Goal: Entertainment & Leisure: Consume media (video, audio)

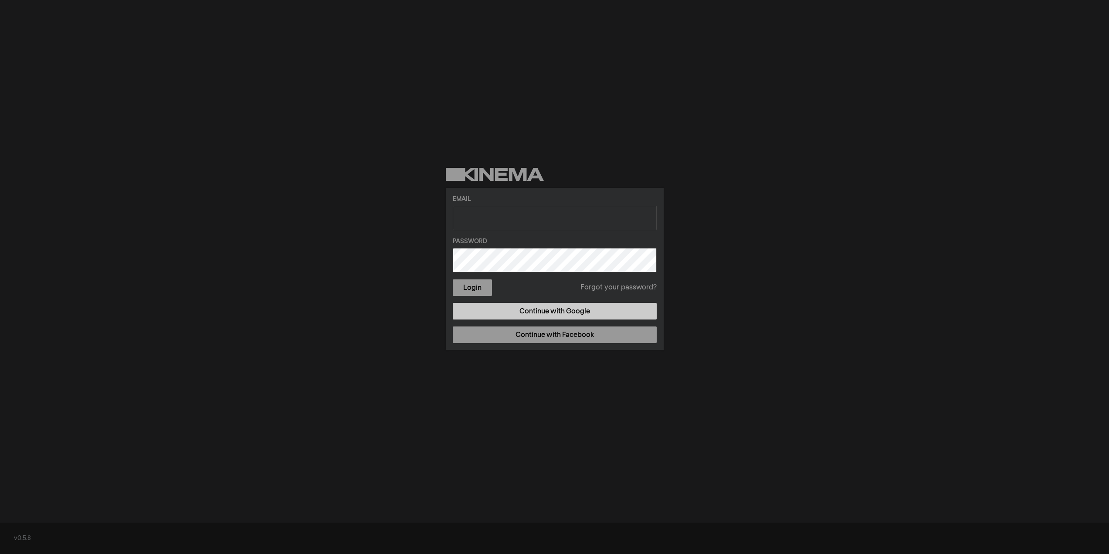
click at [520, 317] on link "Continue with Google" at bounding box center [555, 311] width 204 height 17
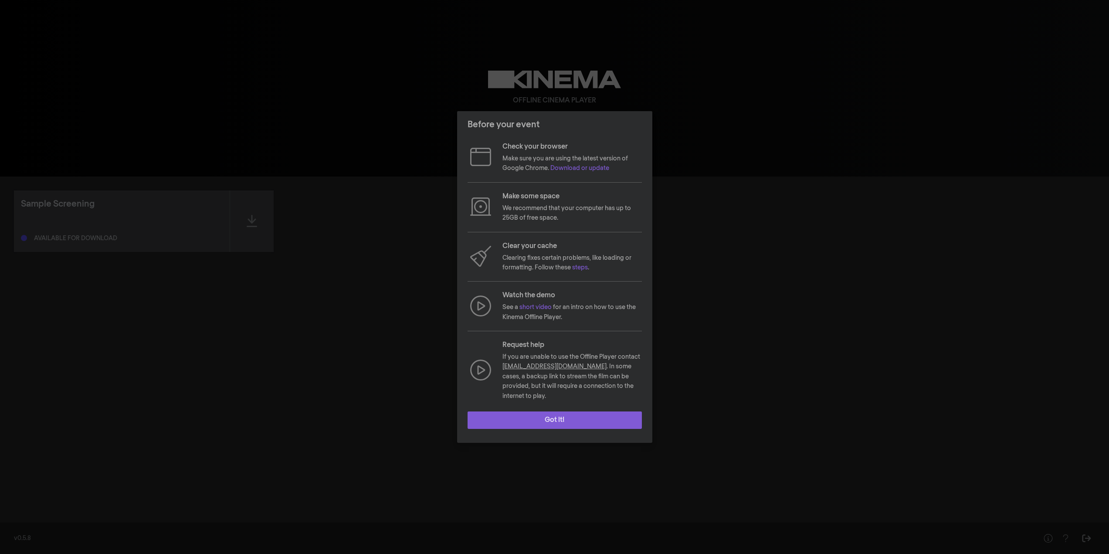
click at [551, 416] on button "Got it!" at bounding box center [555, 419] width 174 height 17
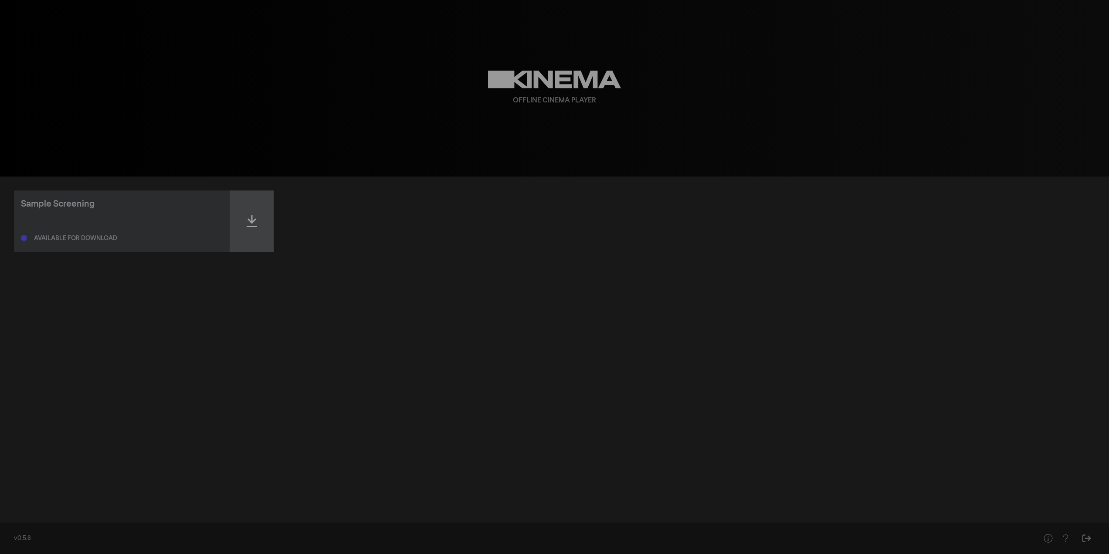
click at [269, 222] on div at bounding box center [252, 220] width 44 height 61
click at [254, 217] on icon at bounding box center [252, 221] width 10 height 14
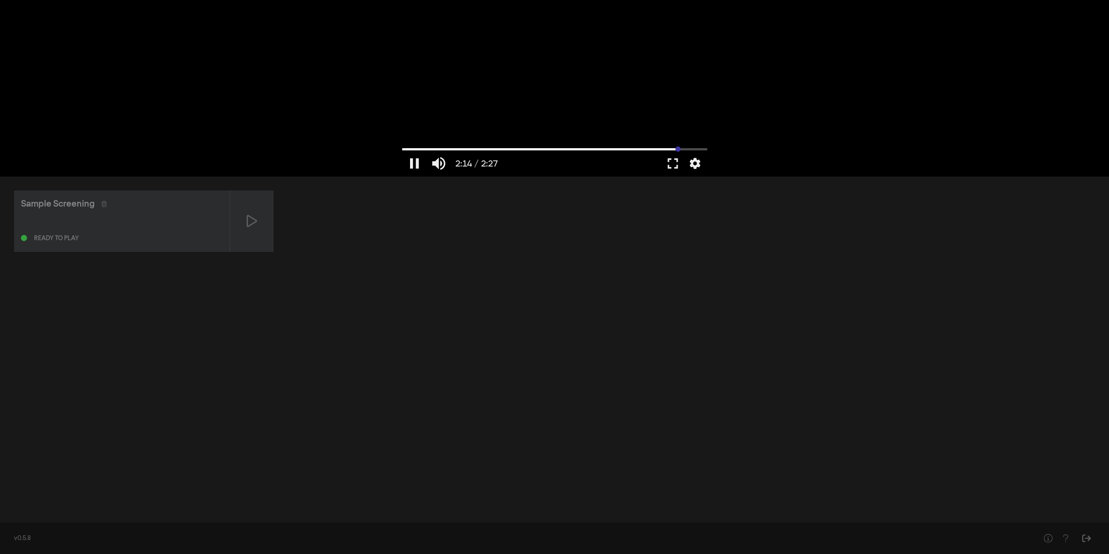
click at [678, 149] on input "Seek" at bounding box center [554, 148] width 305 height 5
click at [248, 224] on icon at bounding box center [252, 221] width 10 height 14
drag, startPoint x: 413, startPoint y: 168, endPoint x: 428, endPoint y: 169, distance: 14.9
click at [413, 168] on button "pause" at bounding box center [414, 163] width 24 height 26
type input "2.043313"
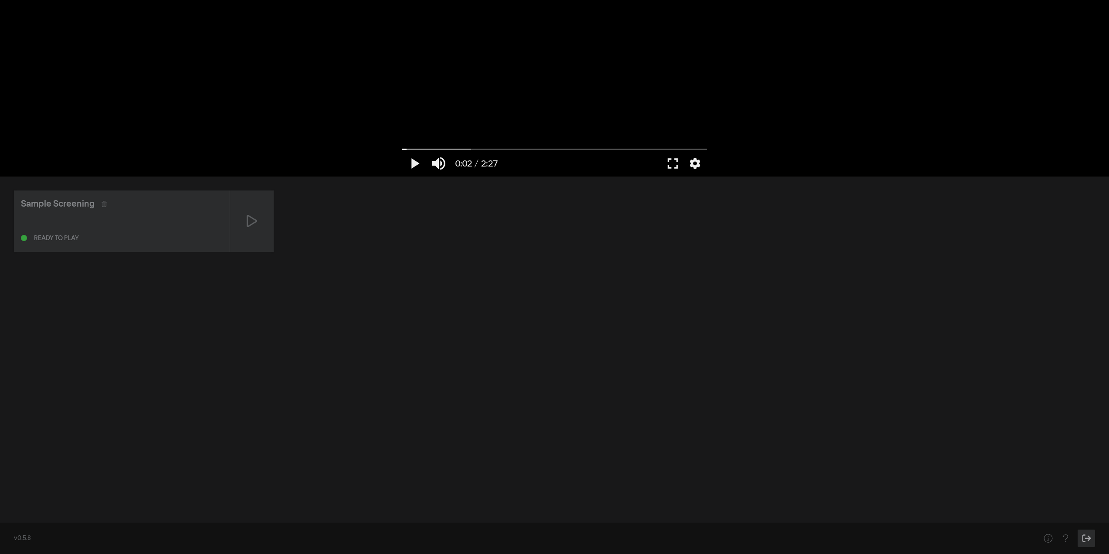
click at [1084, 538] on icon "Sign Out" at bounding box center [1086, 538] width 11 height 9
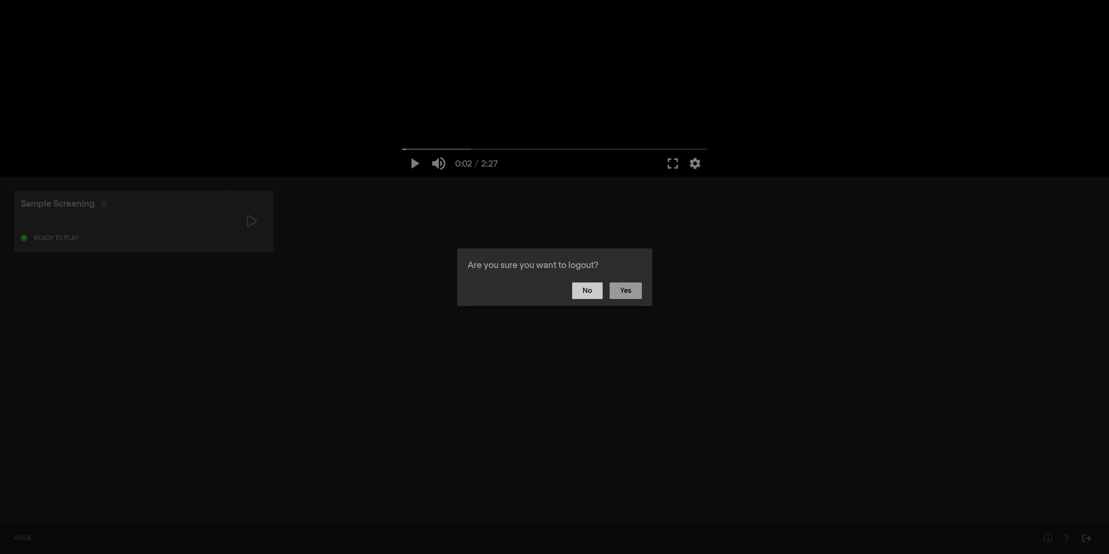
drag, startPoint x: 586, startPoint y: 290, endPoint x: 663, endPoint y: 260, distance: 82.9
click at [587, 291] on button "No" at bounding box center [587, 290] width 30 height 17
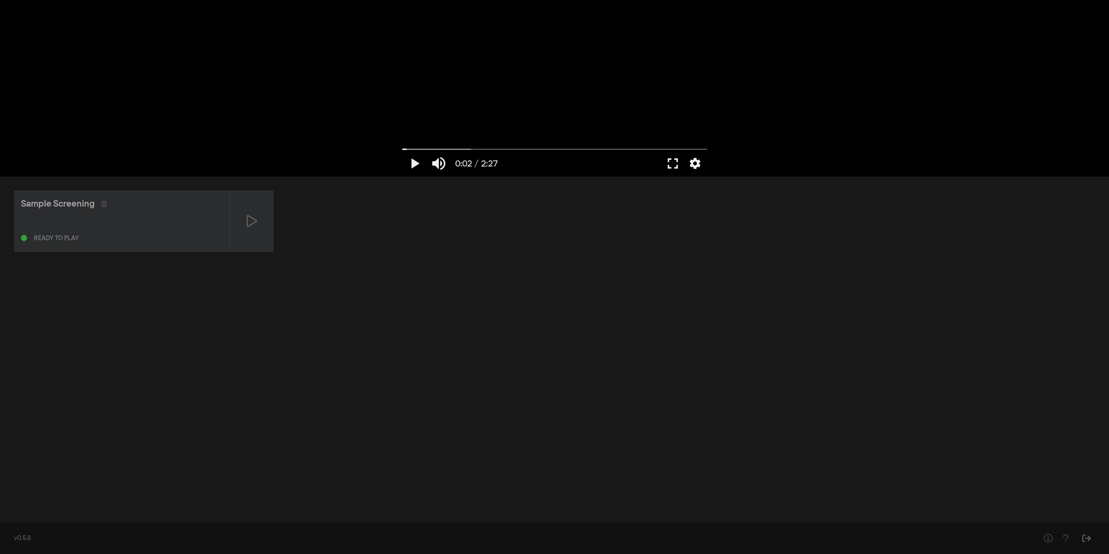
click at [67, 203] on div "Sample Screening" at bounding box center [58, 203] width 74 height 13
drag, startPoint x: 60, startPoint y: 242, endPoint x: 111, endPoint y: 227, distance: 53.4
click at [60, 242] on div "Ready to play" at bounding box center [122, 230] width 202 height 27
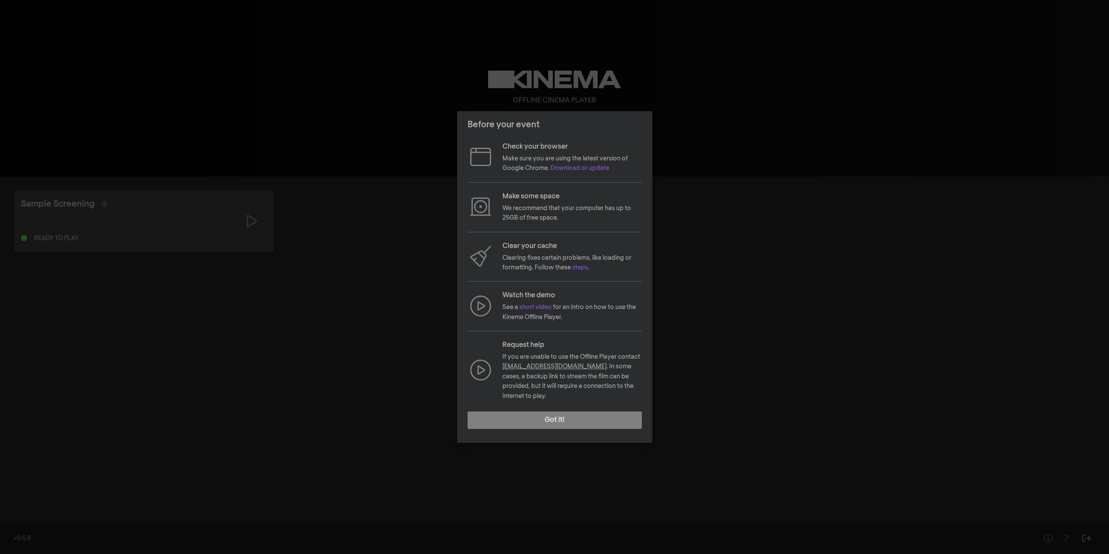
click at [566, 422] on button "Got it!" at bounding box center [555, 419] width 174 height 17
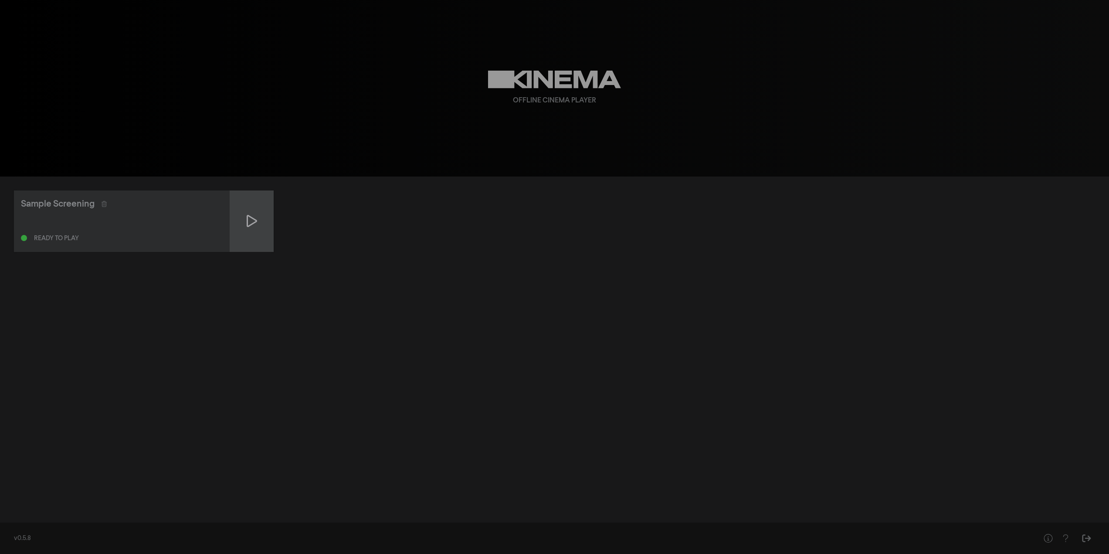
click at [254, 226] on icon at bounding box center [252, 221] width 10 height 14
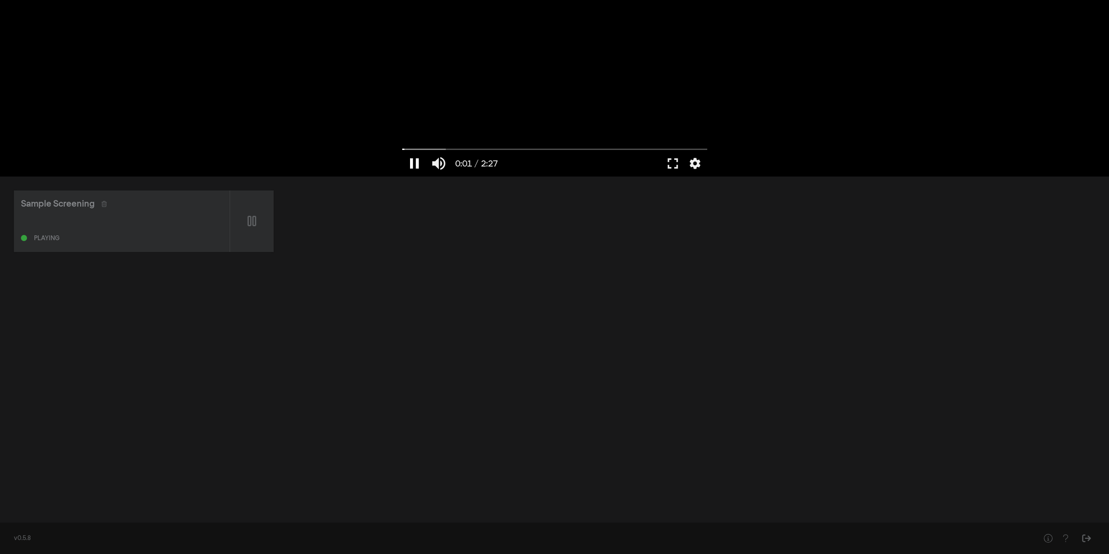
click at [420, 167] on button "pause" at bounding box center [414, 163] width 24 height 26
type input "1.297368"
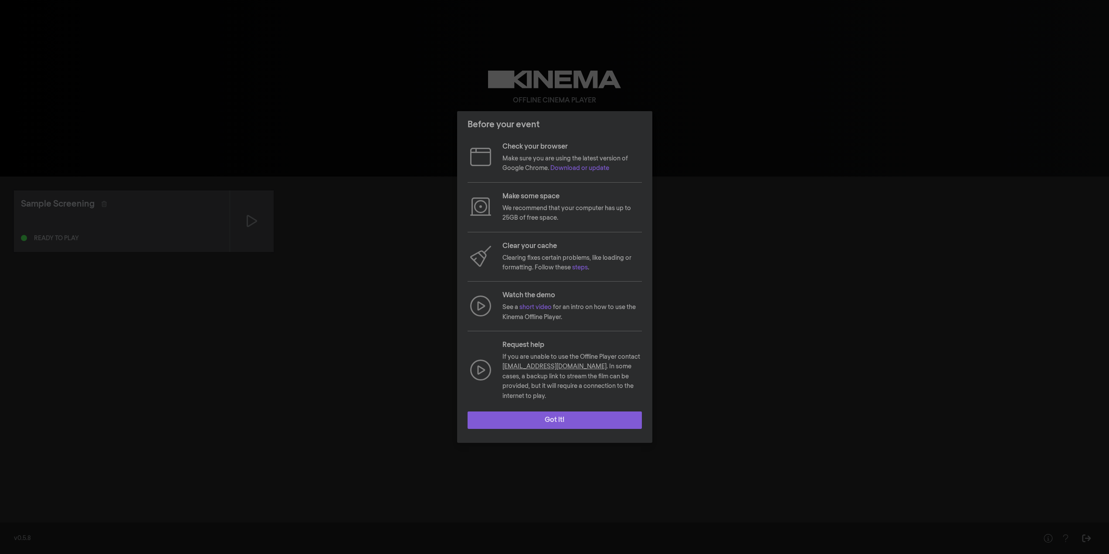
click at [532, 413] on button "Got it!" at bounding box center [555, 419] width 174 height 17
